Goal: Task Accomplishment & Management: Complete application form

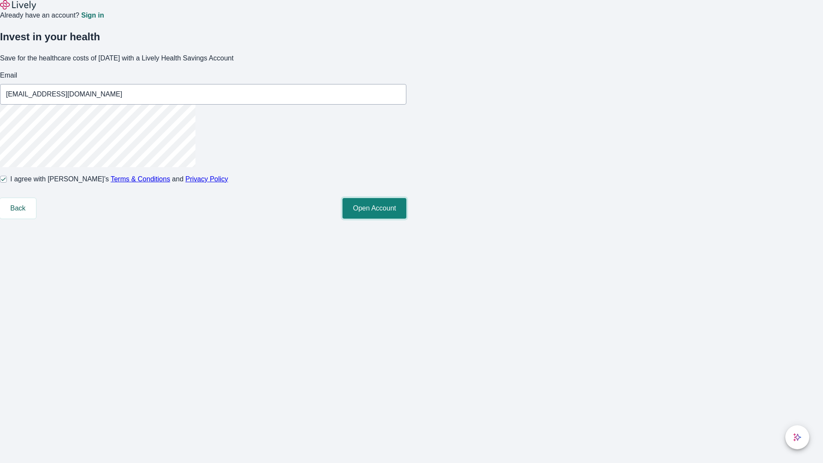
click at [406, 219] on button "Open Account" at bounding box center [374, 208] width 64 height 21
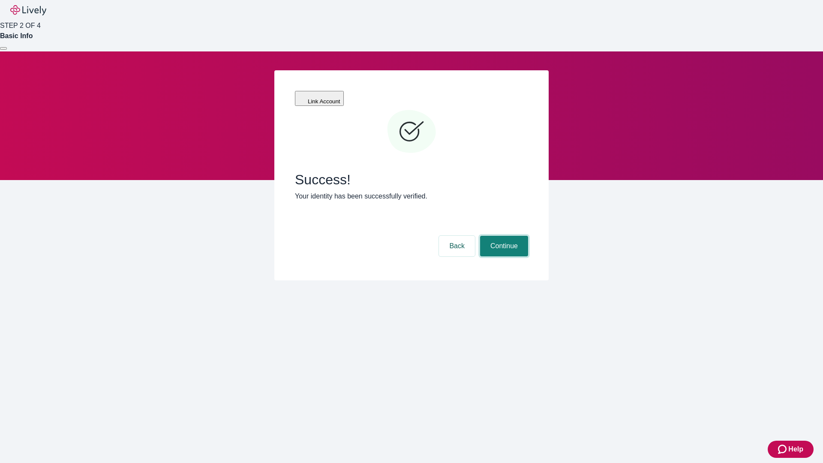
click at [503, 236] on button "Continue" at bounding box center [504, 246] width 48 height 21
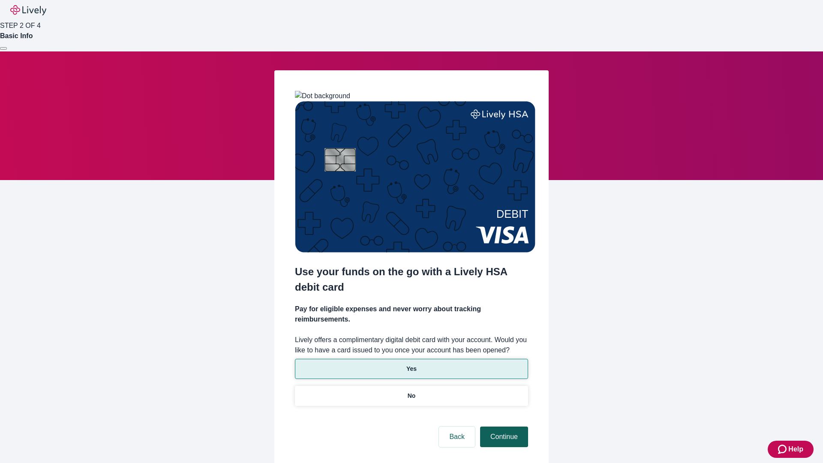
click at [411, 391] on p "No" at bounding box center [412, 395] width 8 height 9
click at [503, 426] on button "Continue" at bounding box center [504, 436] width 48 height 21
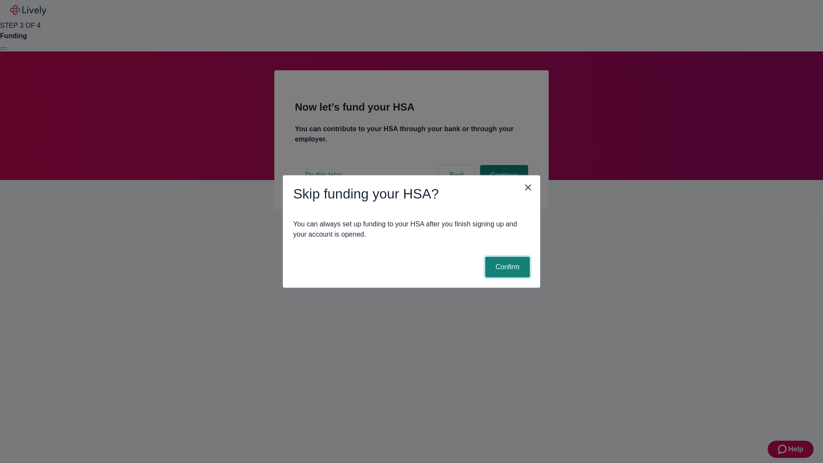
click at [506, 267] on button "Confirm" at bounding box center [507, 267] width 45 height 21
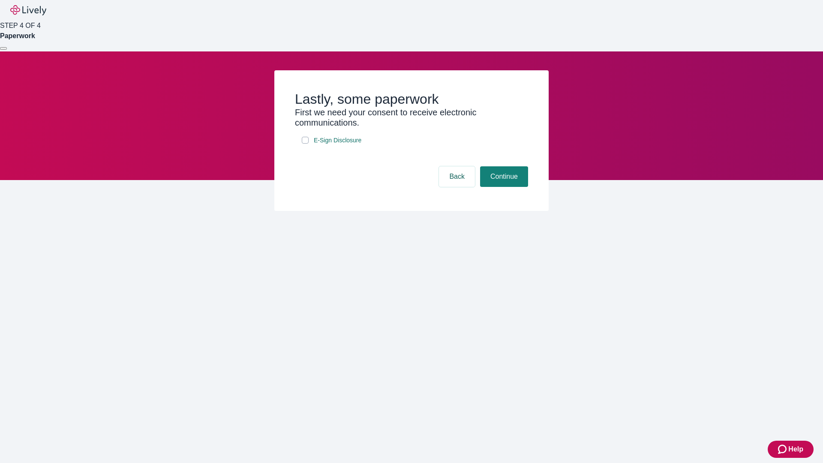
click at [305, 144] on input "E-Sign Disclosure" at bounding box center [305, 140] width 7 height 7
checkbox input "true"
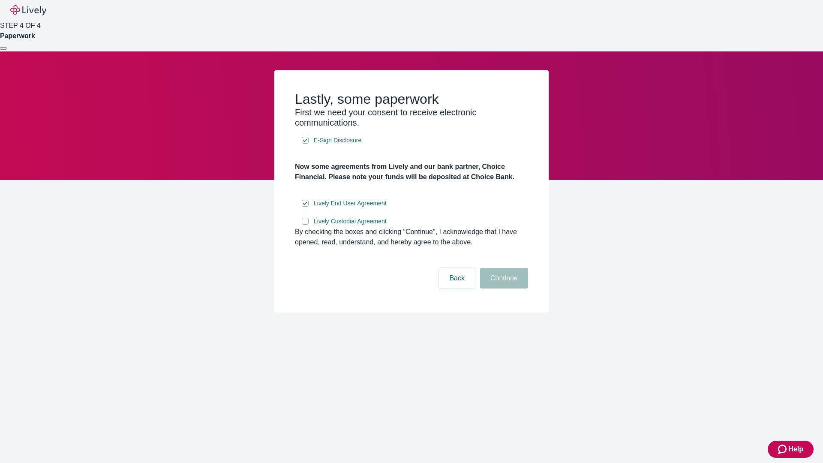
click at [305, 225] on input "Lively Custodial Agreement" at bounding box center [305, 221] width 7 height 7
checkbox input "true"
click at [503, 288] on button "Continue" at bounding box center [504, 278] width 48 height 21
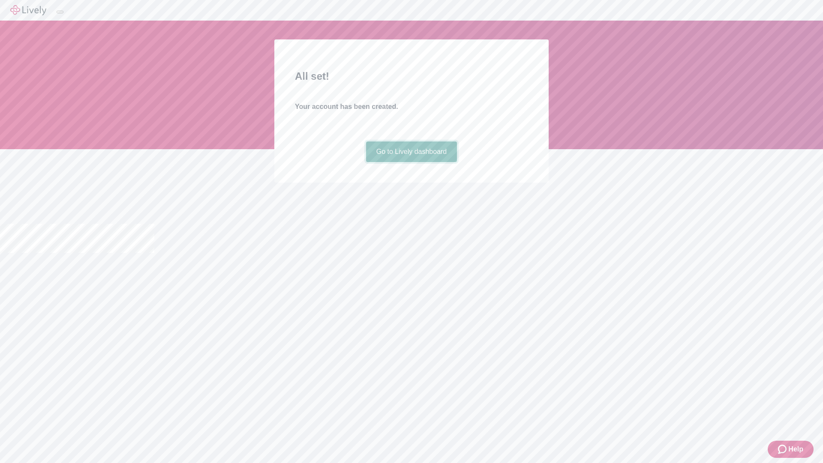
click at [411, 162] on link "Go to Lively dashboard" at bounding box center [411, 151] width 91 height 21
